Goal: Information Seeking & Learning: Check status

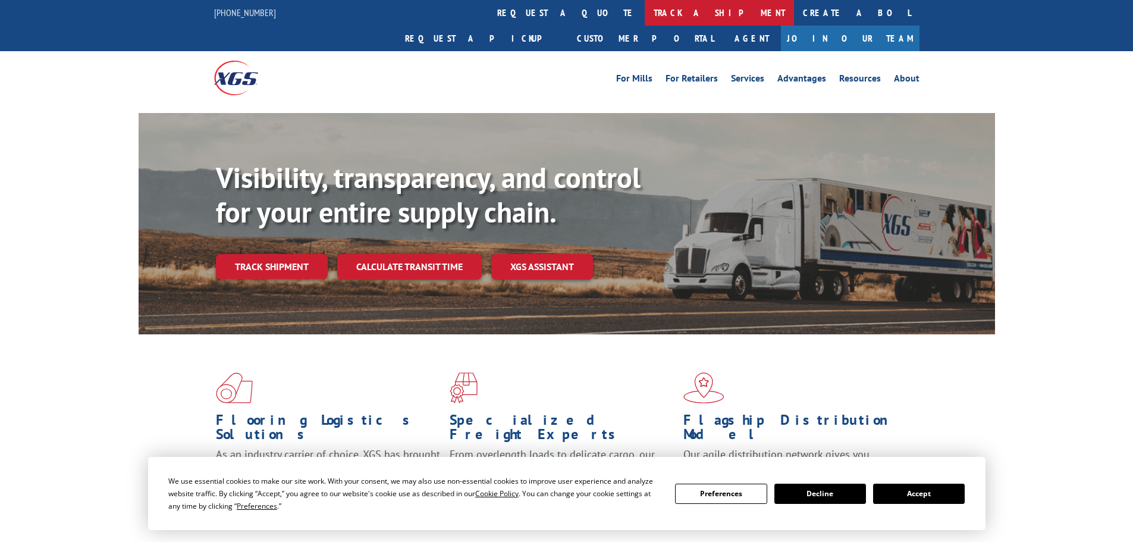
click at [645, 10] on link "track a shipment" at bounding box center [719, 13] width 149 height 26
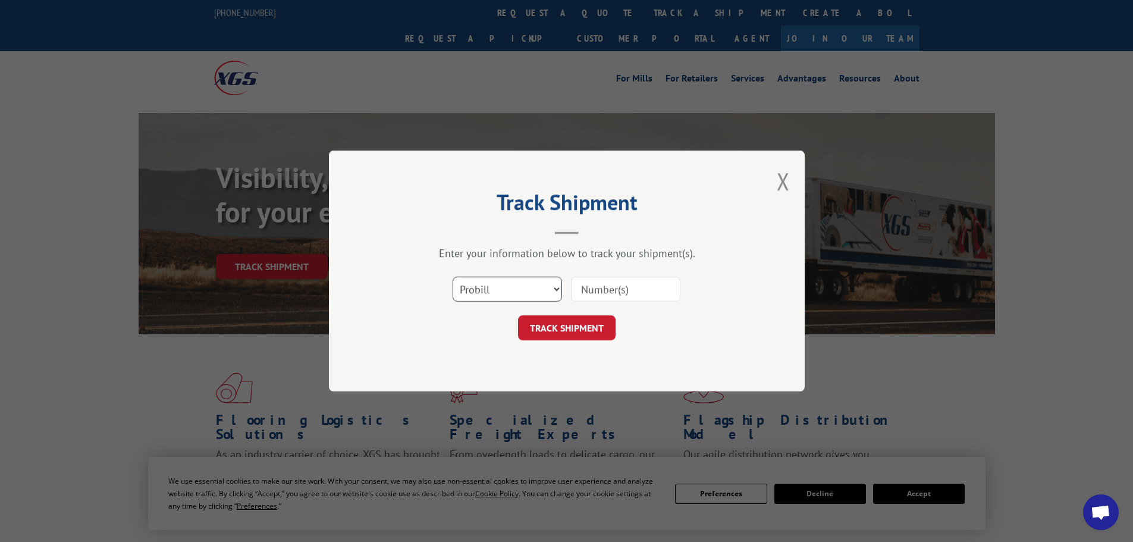
click at [542, 295] on select "Select category... Probill BOL PO" at bounding box center [507, 289] width 109 height 25
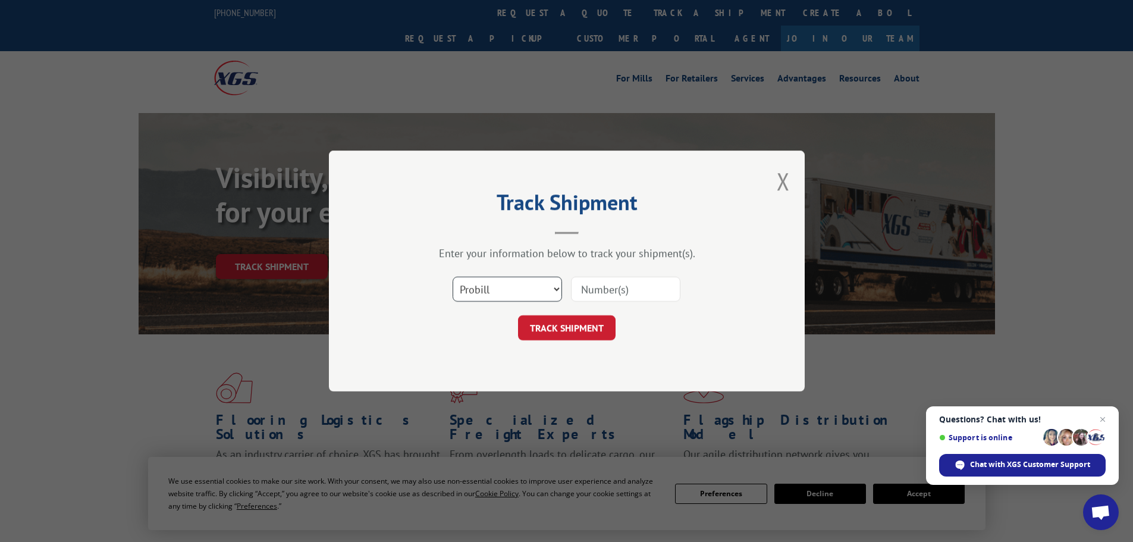
select select "bol"
click at [453, 277] on select "Select category... Probill BOL PO" at bounding box center [507, 289] width 109 height 25
click at [607, 296] on input at bounding box center [625, 289] width 109 height 25
click at [626, 294] on input at bounding box center [625, 289] width 109 height 25
click at [617, 290] on input at bounding box center [625, 289] width 109 height 25
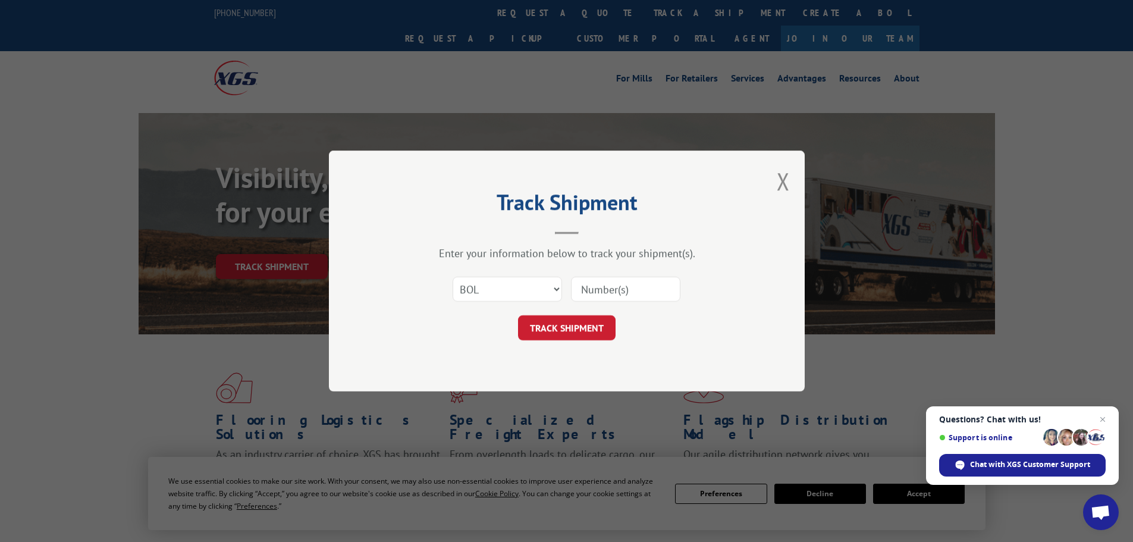
paste input "5620414"
type input "5620414"
click at [555, 325] on button "TRACK SHIPMENT" at bounding box center [567, 327] width 98 height 25
